Goal: Navigation & Orientation: Find specific page/section

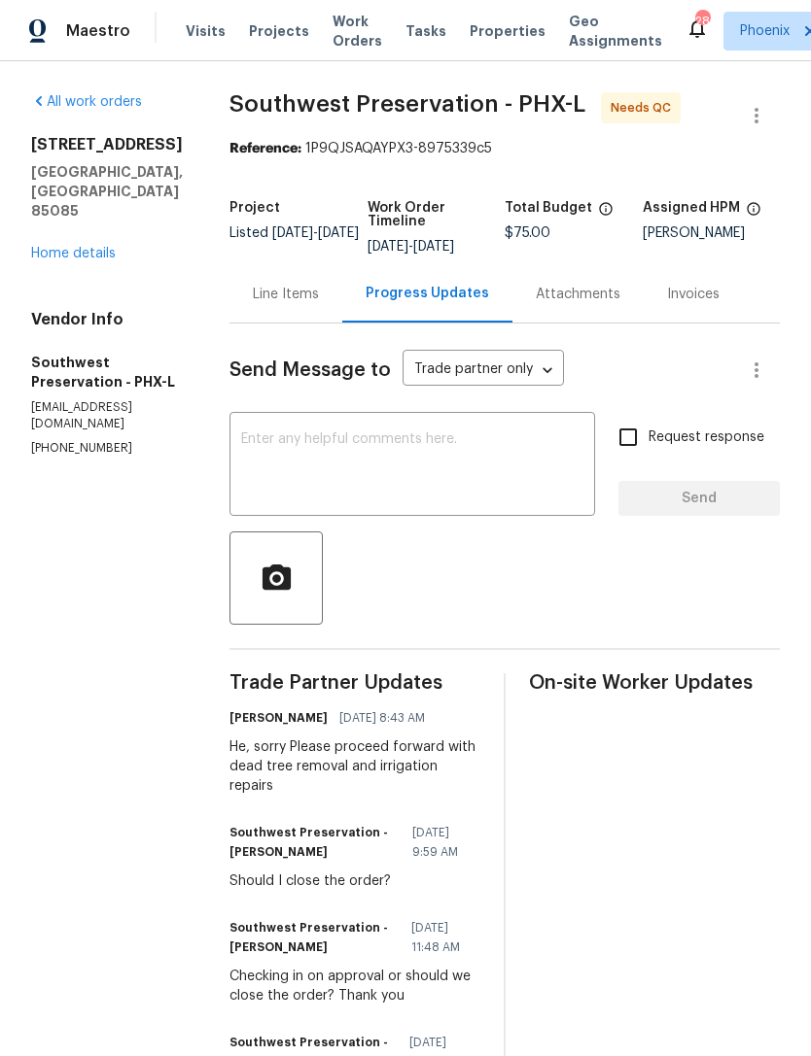
click at [94, 247] on link "Home details" at bounding box center [73, 254] width 85 height 14
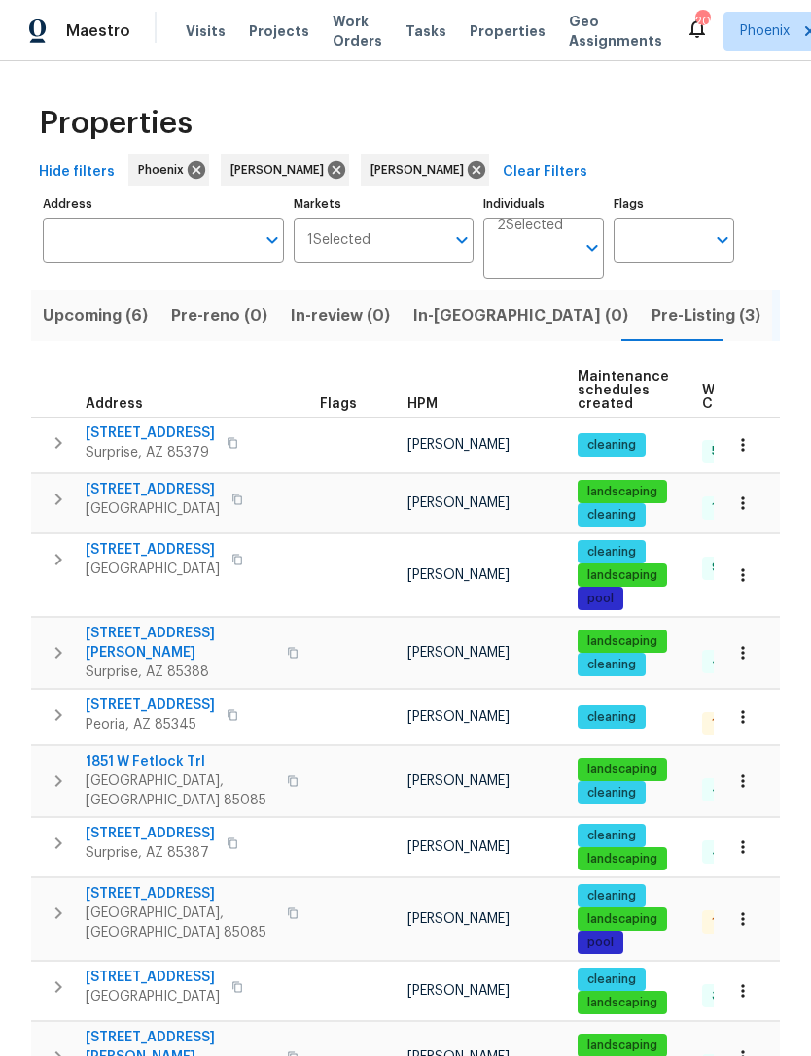
scroll to position [0, 47]
